Goal: Information Seeking & Learning: Learn about a topic

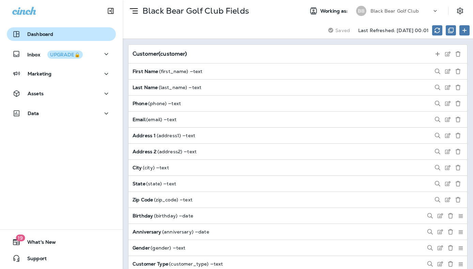
click at [39, 36] on p "Dashboard" at bounding box center [40, 33] width 26 height 5
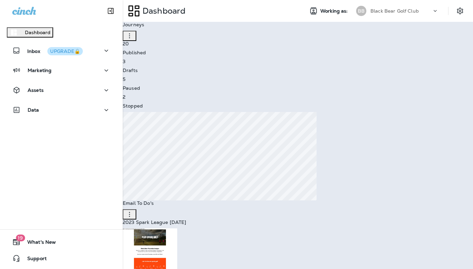
click at [436, 13] on icon at bounding box center [435, 11] width 7 height 7
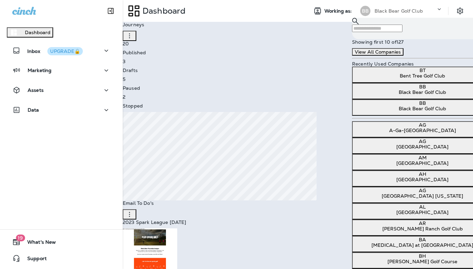
click at [384, 56] on button "View All Companies" at bounding box center [377, 52] width 51 height 8
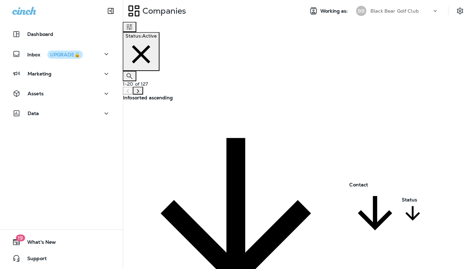
click at [222, 11] on div "Companies" at bounding box center [211, 10] width 176 height 17
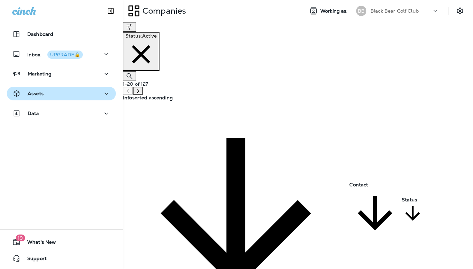
click at [52, 94] on div "Assets" at bounding box center [61, 93] width 98 height 9
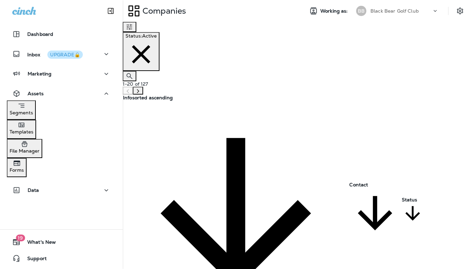
click at [33, 112] on p "Segments" at bounding box center [22, 112] width 24 height 5
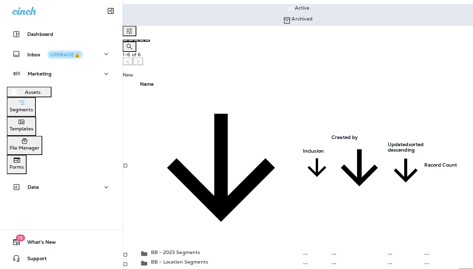
scroll to position [32, 0]
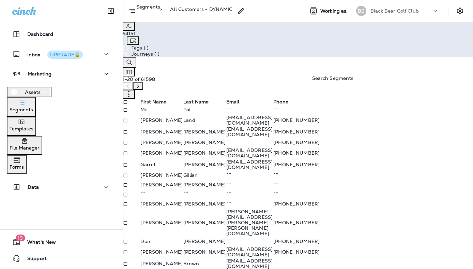
click at [134, 67] on icon "Search Segments" at bounding box center [130, 62] width 8 height 8
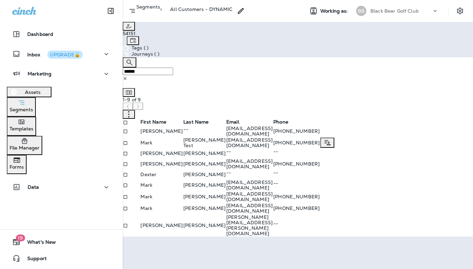
scroll to position [23, 0]
type input "******"
click at [178, 191] on td "Mark" at bounding box center [161, 185] width 43 height 12
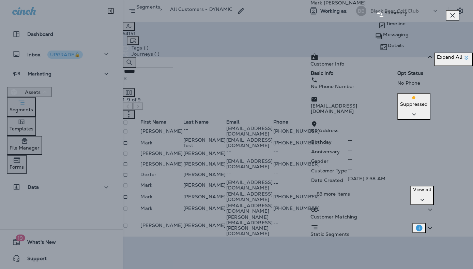
scroll to position [63, 0]
click at [424, 198] on icon "button" at bounding box center [423, 199] width 4 height 2
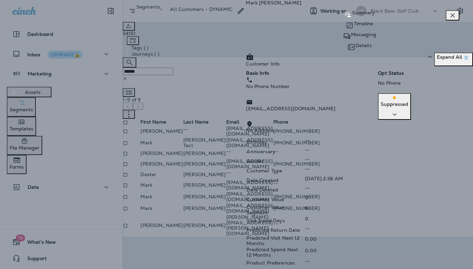
scroll to position [361, 0]
drag, startPoint x: 312, startPoint y: 119, endPoint x: 367, endPoint y: 120, distance: 54.2
drag, startPoint x: 311, startPoint y: 140, endPoint x: 365, endPoint y: 142, distance: 53.6
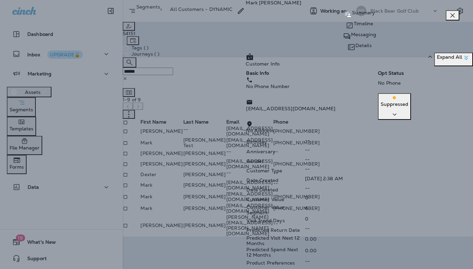
scroll to position [539, 0]
drag, startPoint x: 253, startPoint y: 174, endPoint x: 297, endPoint y: 175, distance: 43.7
click at [454, 18] on icon "button" at bounding box center [453, 15] width 4 height 4
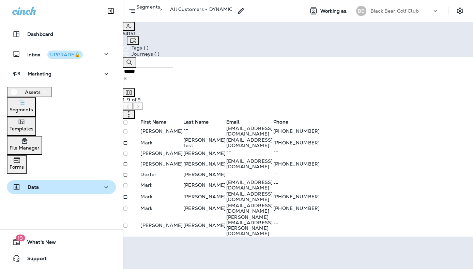
click at [50, 183] on div "Data" at bounding box center [61, 187] width 98 height 9
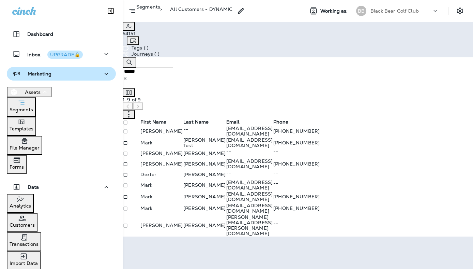
click at [104, 76] on icon "button" at bounding box center [106, 74] width 8 height 9
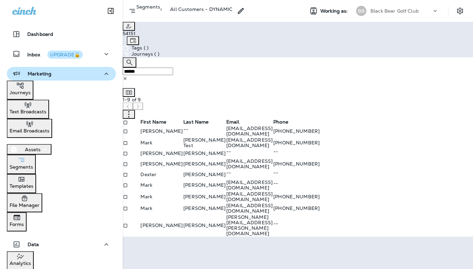
scroll to position [5, 0]
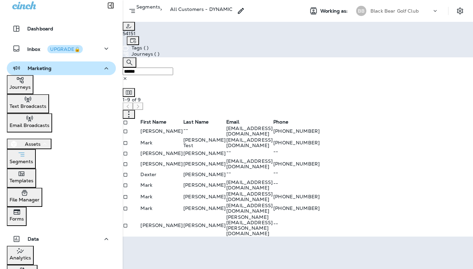
click at [51, 139] on button "Assets" at bounding box center [29, 143] width 45 height 11
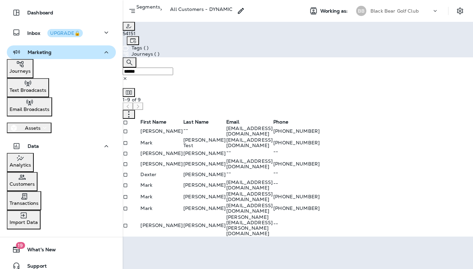
scroll to position [23, 0]
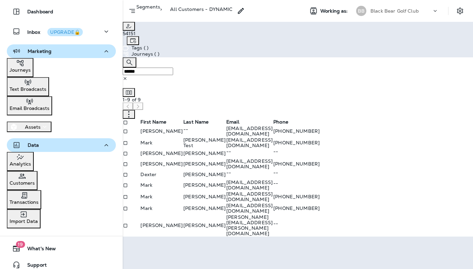
click at [106, 149] on button "Data" at bounding box center [61, 145] width 109 height 14
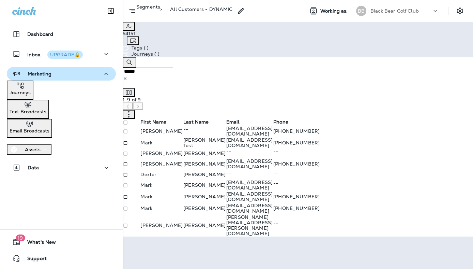
click at [94, 213] on div "Dashboard Inbox UPGRADE🔒 Marketing Journeys Text Broadcasts Email Broadcasts As…" at bounding box center [61, 134] width 123 height 269
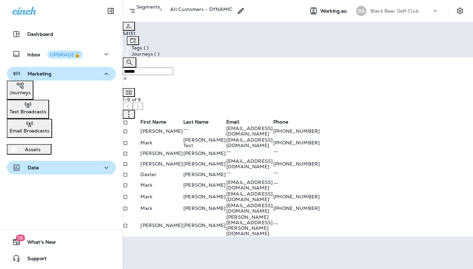
click at [106, 169] on icon "button" at bounding box center [106, 167] width 8 height 9
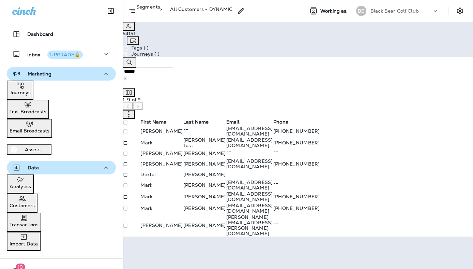
click at [106, 169] on icon "button" at bounding box center [106, 167] width 8 height 9
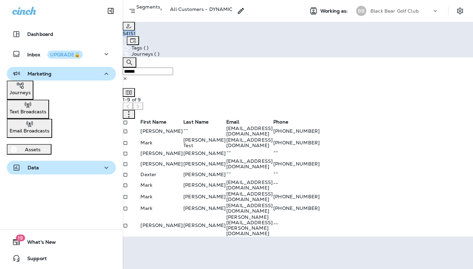
drag, startPoint x: 164, startPoint y: 18, endPoint x: 150, endPoint y: 18, distance: 14.3
click at [150, 31] on div "54151" at bounding box center [141, 33] width 37 height 5
click at [160, 36] on div "54151" at bounding box center [141, 33] width 37 height 5
click at [153, 36] on div "54151" at bounding box center [141, 33] width 37 height 5
click at [459, 10] on icon "Settings" at bounding box center [460, 11] width 8 height 8
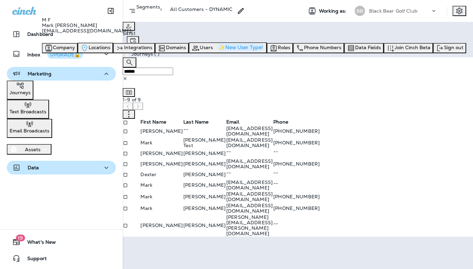
scroll to position [8, 0]
click at [152, 50] on span "Integrations" at bounding box center [138, 47] width 28 height 6
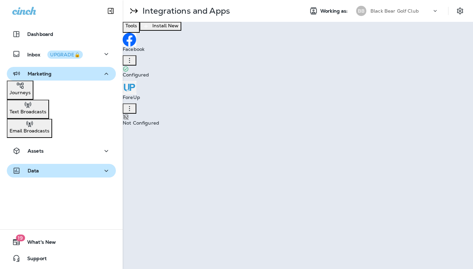
click at [134, 104] on icon "button" at bounding box center [130, 108] width 8 height 8
click at [341, 87] on div "Configure" at bounding box center [343, 86] width 23 height 5
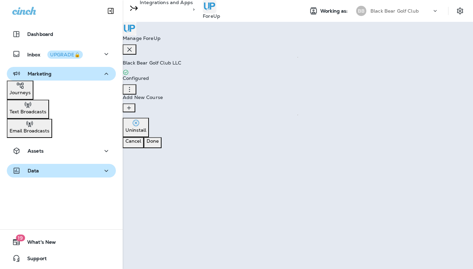
click at [358, 62] on div "Black Bear Golf Club LLC Configured" at bounding box center [298, 77] width 351 height 34
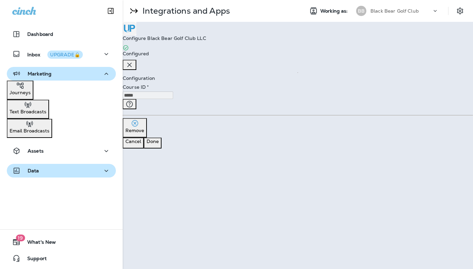
click at [134, 61] on icon "button" at bounding box center [130, 65] width 8 height 8
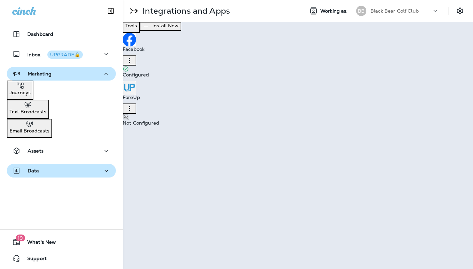
click at [134, 12] on icon at bounding box center [134, 11] width 12 height 12
click at [134, 104] on icon "button" at bounding box center [130, 108] width 8 height 8
click at [338, 89] on div "Configure" at bounding box center [343, 86] width 23 height 5
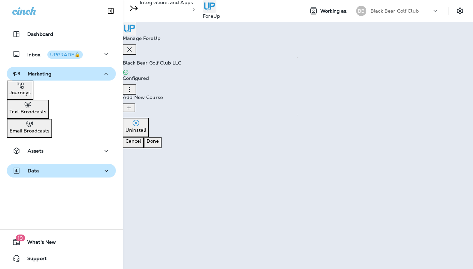
click at [134, 85] on icon "button" at bounding box center [130, 89] width 8 height 8
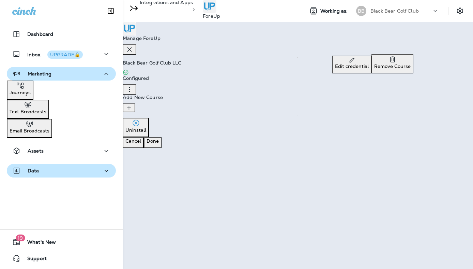
click at [369, 64] on p "Edit credential" at bounding box center [352, 65] width 34 height 5
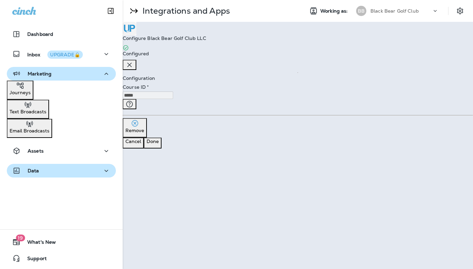
click at [134, 61] on icon "button" at bounding box center [130, 65] width 8 height 8
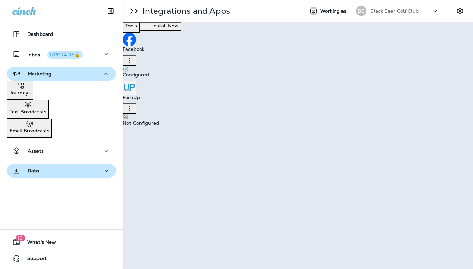
click at [134, 13] on icon at bounding box center [134, 11] width 12 height 12
click at [462, 10] on icon "Settings" at bounding box center [460, 11] width 8 height 8
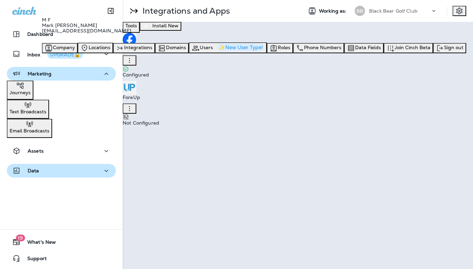
click at [347, 47] on div "Tools Install New Facebook Configured ForeUp Not Configured" at bounding box center [298, 75] width 351 height 107
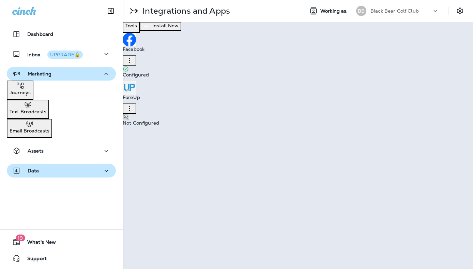
click at [137, 12] on icon at bounding box center [134, 11] width 12 height 12
click at [465, 10] on button "Settings" at bounding box center [460, 11] width 12 height 12
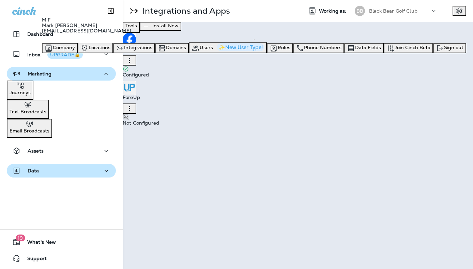
click at [315, 28] on div "Tools Install New Facebook Configured ForeUp Not Configured" at bounding box center [298, 75] width 351 height 107
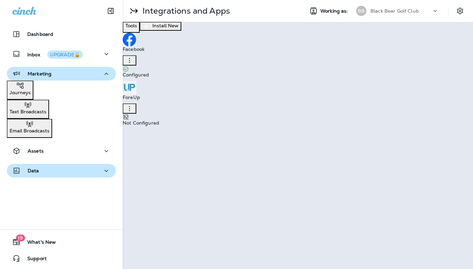
click at [433, 8] on icon at bounding box center [435, 11] width 7 height 7
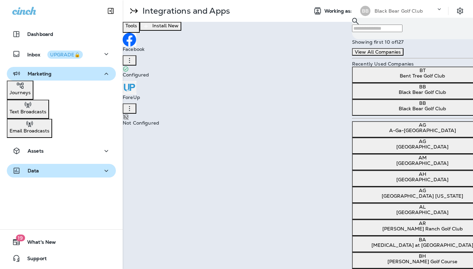
click at [179, 30] on div "Install New" at bounding box center [165, 26] width 26 height 7
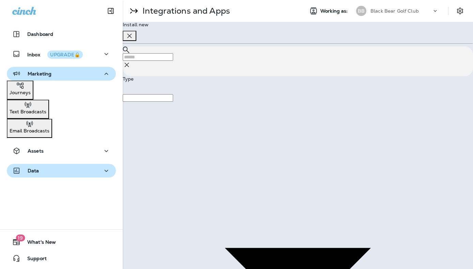
click at [134, 38] on icon "button" at bounding box center [130, 36] width 8 height 8
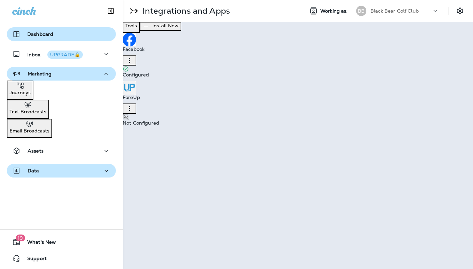
click at [37, 33] on p "Dashboard" at bounding box center [40, 33] width 26 height 5
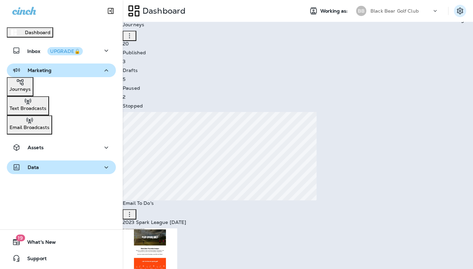
click at [458, 10] on icon "Settings" at bounding box center [460, 11] width 6 height 6
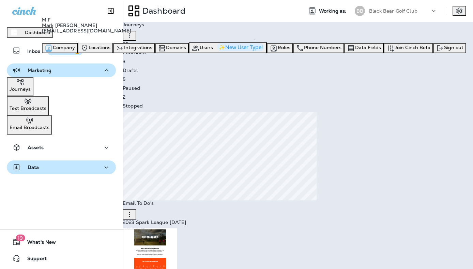
click at [75, 52] on div "Company" at bounding box center [60, 48] width 30 height 8
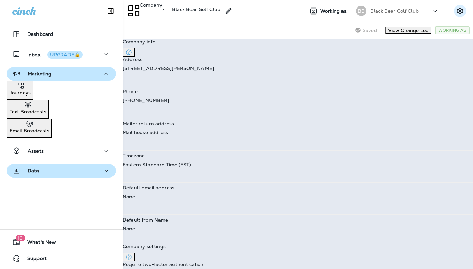
click at [462, 12] on icon "Settings" at bounding box center [460, 11] width 8 height 8
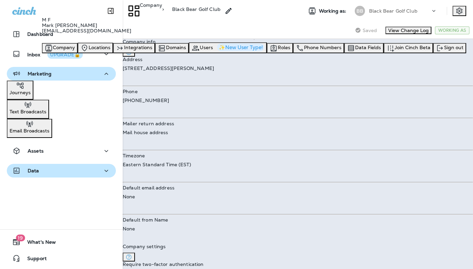
click at [329, 21] on div "Company > Black Bear Golf Club Working as: BB Black Bear Golf Club" at bounding box center [298, 11] width 351 height 22
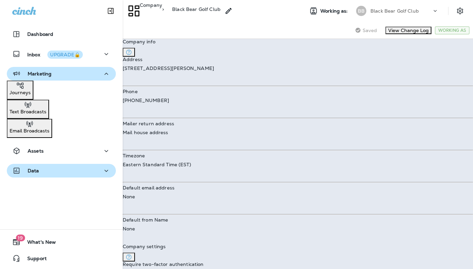
click at [434, 11] on icon at bounding box center [435, 11] width 7 height 7
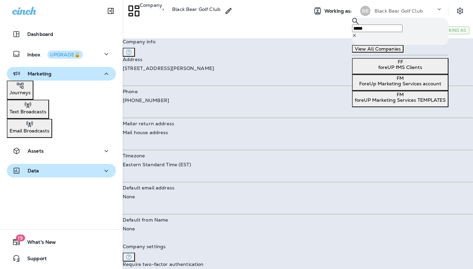
type input "*****"
click at [381, 86] on p "ForeUp Marketing Services account" at bounding box center [400, 83] width 91 height 5
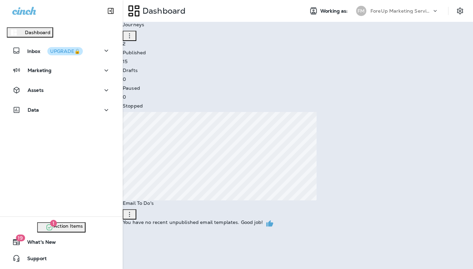
click at [39, 24] on p "Go to Company" at bounding box center [21, 21] width 36 height 5
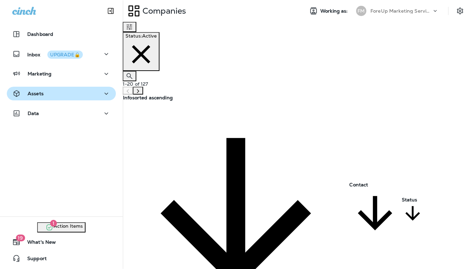
click at [56, 91] on div "Assets" at bounding box center [61, 93] width 98 height 9
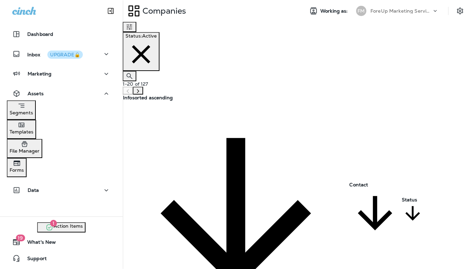
click at [33, 110] on p "Segments" at bounding box center [22, 112] width 24 height 5
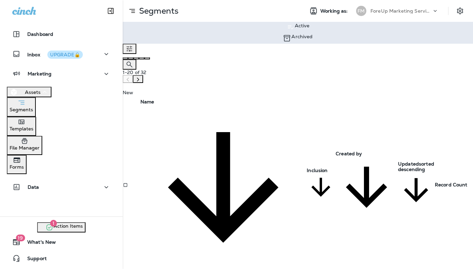
click at [437, 13] on icon at bounding box center [435, 11] width 7 height 7
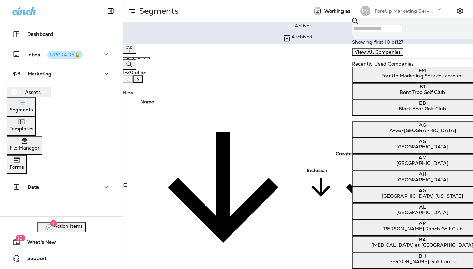
click at [395, 78] on p "ForeUp Marketing Services account" at bounding box center [422, 75] width 135 height 5
click at [303, 36] on div "Active Archived" at bounding box center [298, 33] width 351 height 22
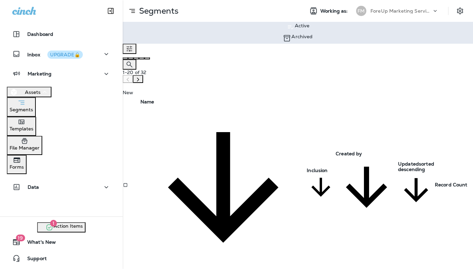
click at [435, 12] on icon at bounding box center [435, 11] width 7 height 7
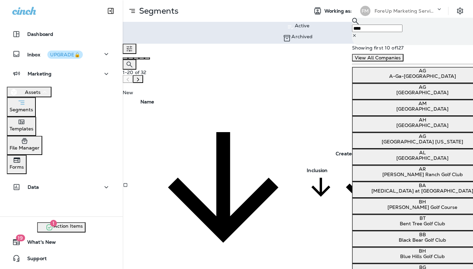
type input "*****"
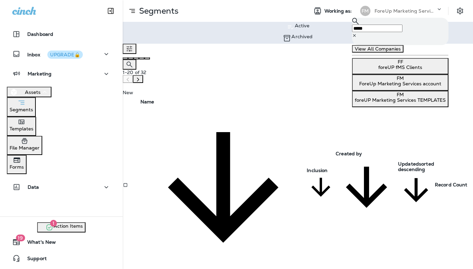
click at [331, 35] on div "Active Archived" at bounding box center [298, 33] width 351 height 22
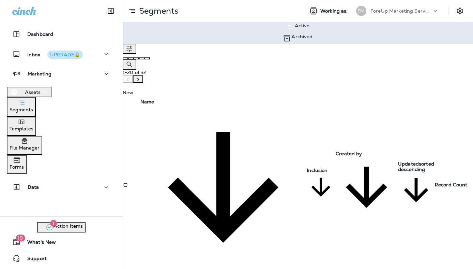
click at [54, 223] on span "Action Items" at bounding box center [68, 227] width 29 height 8
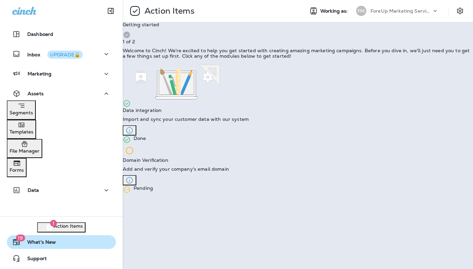
click at [34, 240] on span "What's New" at bounding box center [37, 243] width 35 height 8
click at [11, 15] on icon "button" at bounding box center [7, 10] width 8 height 8
click at [431, 12] on p "ForeUp Marketing Services account" at bounding box center [401, 10] width 61 height 5
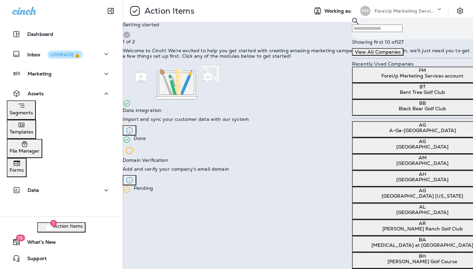
scroll to position [199, 0]
click at [390, 56] on button "View All Companies" at bounding box center [377, 52] width 51 height 8
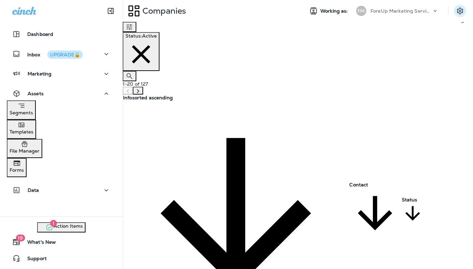
click at [460, 12] on icon "Settings" at bounding box center [460, 11] width 8 height 8
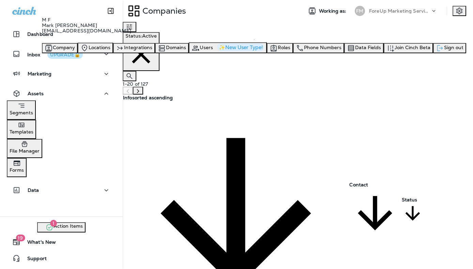
click at [444, 50] on span "Sign out" at bounding box center [453, 47] width 19 height 6
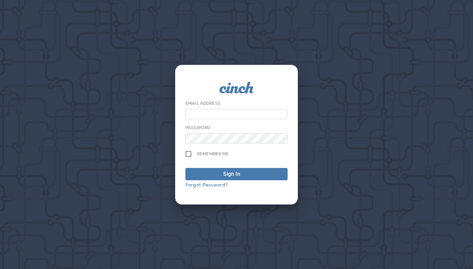
type input "**********"
click at [173, 136] on div "**********" at bounding box center [236, 134] width 473 height 269
click at [178, 128] on div "**********" at bounding box center [236, 134] width 123 height 139
click at [216, 176] on span "Sign In" at bounding box center [236, 174] width 95 height 8
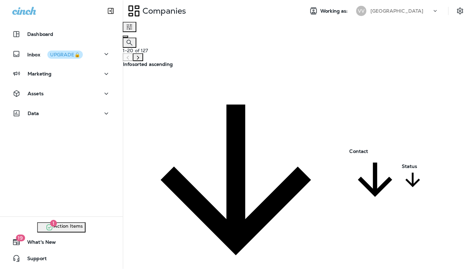
click at [211, 38] on div at bounding box center [298, 34] width 351 height 5
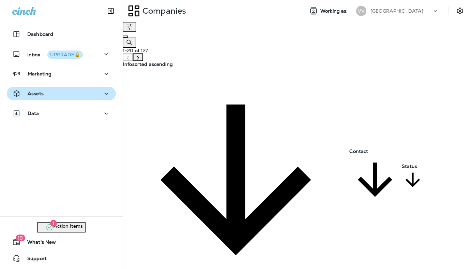
click at [47, 94] on div "Assets" at bounding box center [61, 93] width 98 height 9
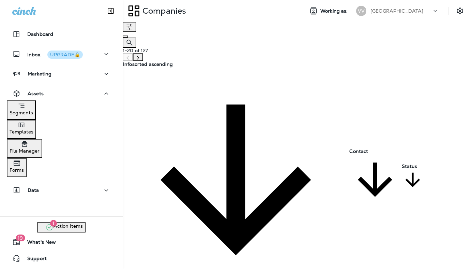
click at [33, 112] on p "Segments" at bounding box center [22, 112] width 24 height 5
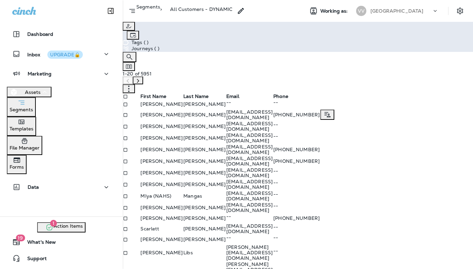
click at [181, 120] on td "[PERSON_NAME]" at bounding box center [161, 115] width 43 height 12
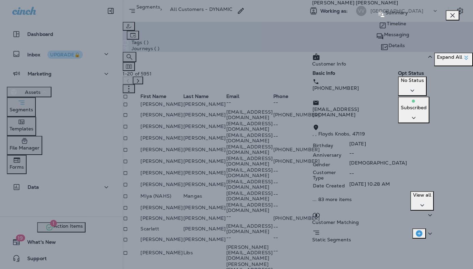
scroll to position [60, 0]
click at [429, 193] on p "View all" at bounding box center [422, 194] width 18 height 5
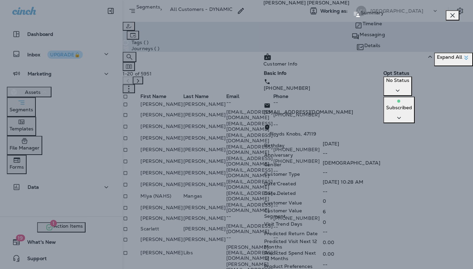
scroll to position [318, 0]
drag, startPoint x: 251, startPoint y: 149, endPoint x: 330, endPoint y: 207, distance: 97.7
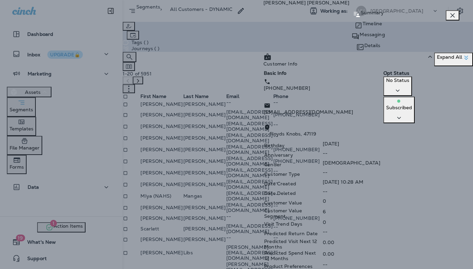
drag, startPoint x: 251, startPoint y: 151, endPoint x: 283, endPoint y: 151, distance: 32.1
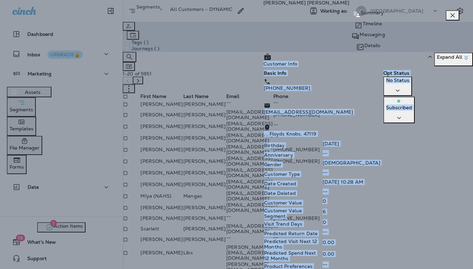
drag, startPoint x: 301, startPoint y: 131, endPoint x: 238, endPoint y: 131, distance: 62.8
click at [264, 131] on div "[PERSON_NAME] Summary Timeline Messaging Details Customer Info Basic Info Opt S…" at bounding box center [369, 134] width 210 height 269
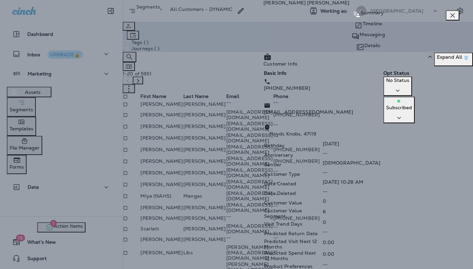
drag, startPoint x: 251, startPoint y: 146, endPoint x: 318, endPoint y: 228, distance: 105.7
drag, startPoint x: 253, startPoint y: 140, endPoint x: 303, endPoint y: 61, distance: 93.7
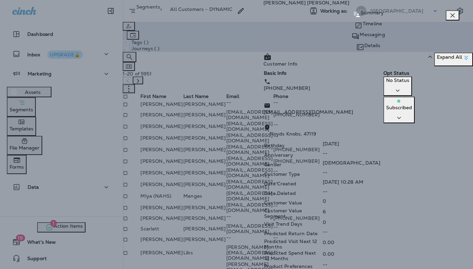
scroll to position [0, 0]
click at [453, 15] on icon "button" at bounding box center [453, 15] width 8 height 8
